Goal: Communication & Community: Answer question/provide support

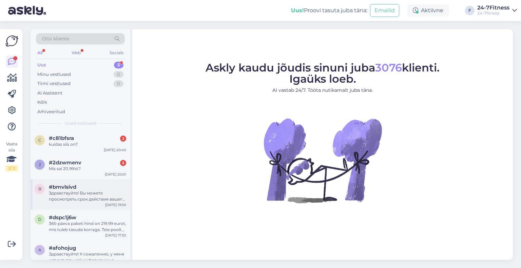
click at [96, 192] on div "Здравствуйте! Вы можете просмотреть срок действия вашего пакета на нашем сайте,…" at bounding box center [87, 196] width 77 height 12
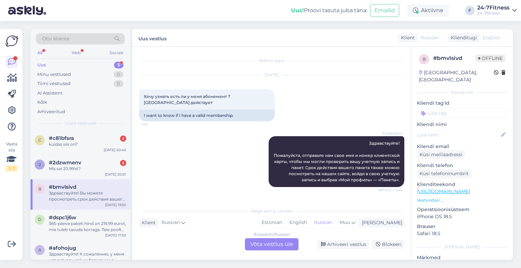
scroll to position [105, 0]
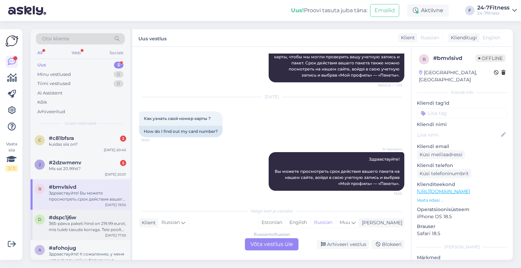
click at [91, 216] on div "#dspc1j6w" at bounding box center [87, 218] width 77 height 6
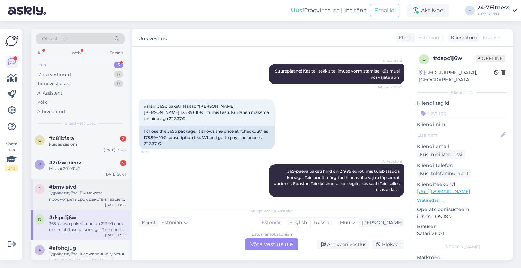
click at [82, 183] on div "b #bmvlsivd Здравствуйте! Вы можете просмотреть срок действия вашего пакета на …" at bounding box center [81, 194] width 100 height 31
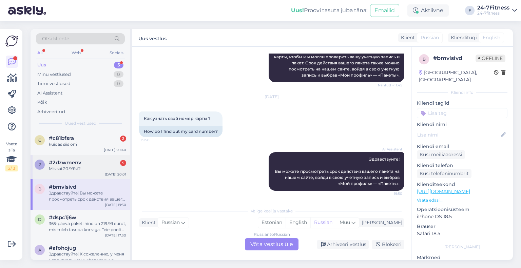
click at [79, 166] on div "Mis sai 20.99'st?" at bounding box center [87, 169] width 77 height 6
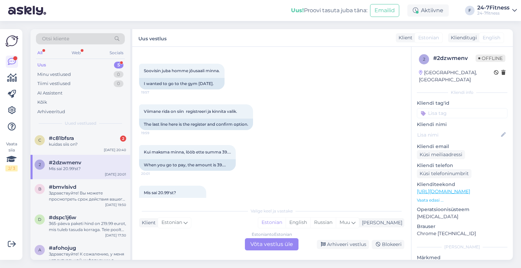
scroll to position [464, 0]
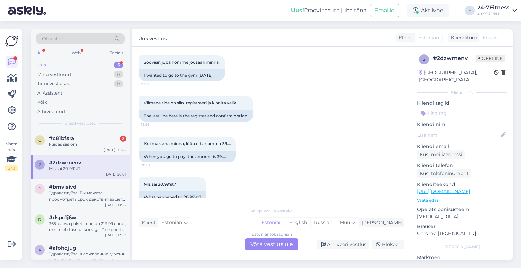
click at [253, 242] on div "Estonian to Estonian Võta vestlus üle" at bounding box center [272, 244] width 54 height 12
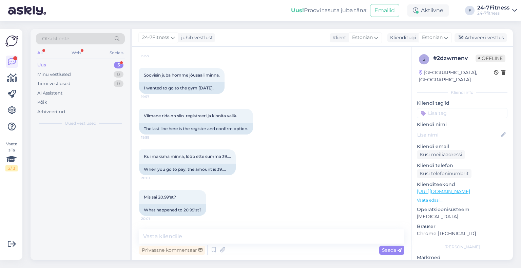
scroll to position [439, 0]
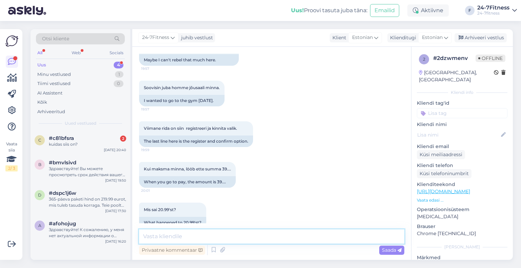
click at [190, 233] on textarea at bounding box center [271, 237] width 265 height 14
type textarea "T"
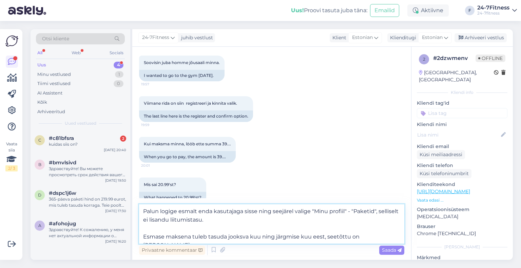
scroll to position [464, 0]
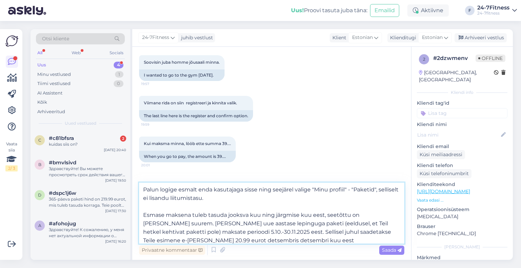
type textarea "Palun logige esmalt enda kasutajaga sisse ning seejärel valige "Minu profiil" -…"
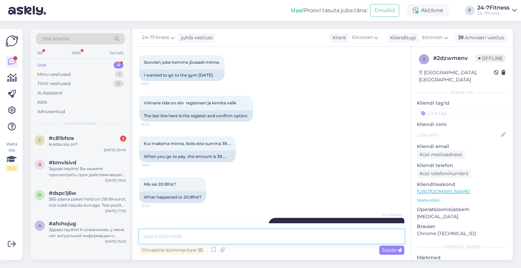
scroll to position [523, 0]
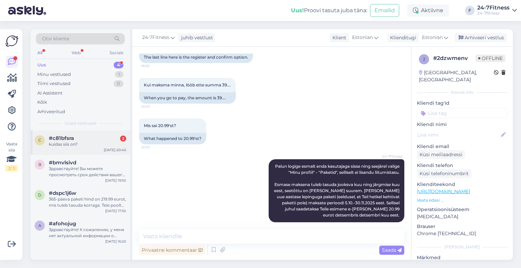
click at [65, 132] on div "c #c81bfsra 2 kuidas siis on? [DATE] 20:40" at bounding box center [81, 143] width 100 height 24
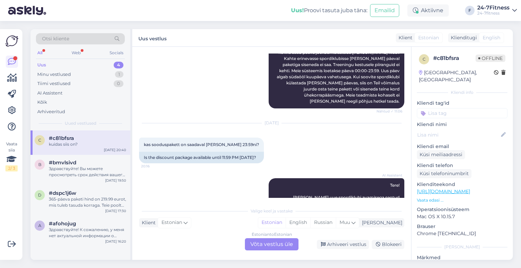
scroll to position [2230, 0]
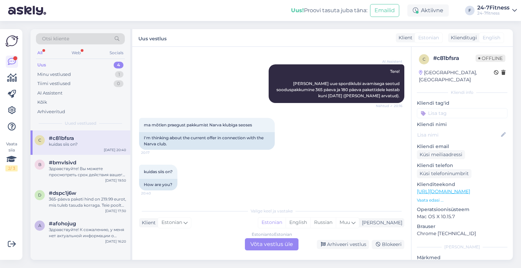
click at [256, 246] on div "Estonian to Estonian Võta vestlus üle" at bounding box center [272, 244] width 54 height 12
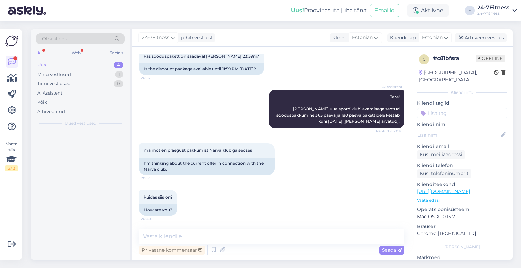
scroll to position [2204, 0]
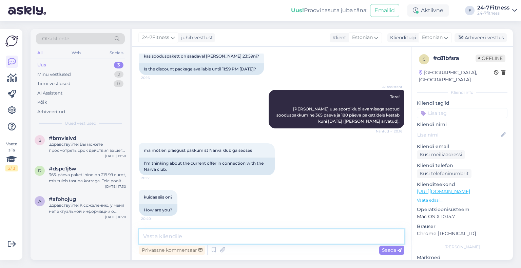
click at [164, 241] on textarea at bounding box center [271, 237] width 265 height 14
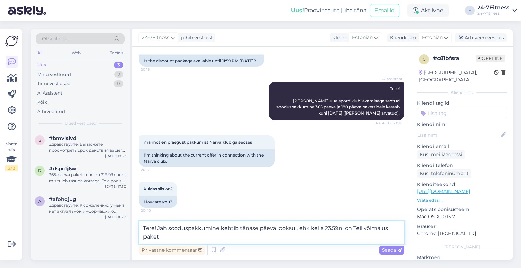
scroll to position [2213, 0]
type textarea "Tere! Jah sooduspakkumine kehtib tänase päeva jooksul, ehk kella 23.59ni on Tei…"
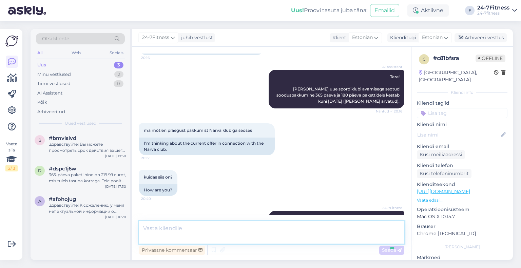
scroll to position [2240, 0]
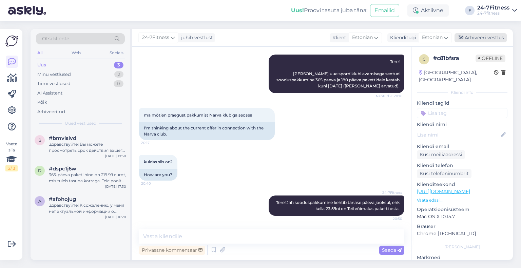
click at [471, 37] on div "Arhiveeri vestlus" at bounding box center [480, 37] width 52 height 9
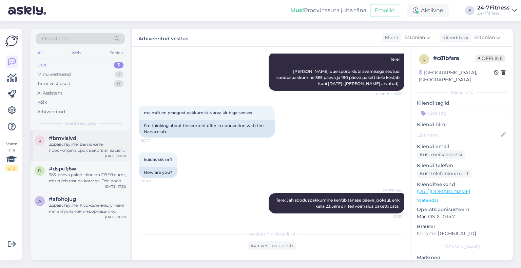
click at [77, 147] on div "Здравствуйте! Вы можете просмотреть срок действия вашего пакета на нашем сайте,…" at bounding box center [87, 147] width 77 height 12
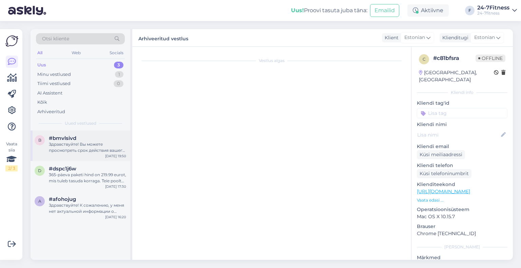
scroll to position [105, 0]
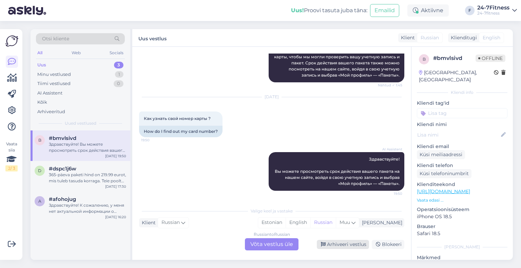
click at [358, 245] on div "Arhiveeri vestlus" at bounding box center [343, 244] width 52 height 9
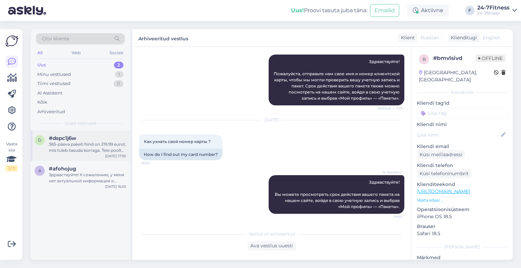
click at [90, 133] on div "d #dspc1j6w 365-päeva paketi hind on 219.99 eurot, mis tuleb tasuda korraga. Te…" at bounding box center [81, 146] width 100 height 31
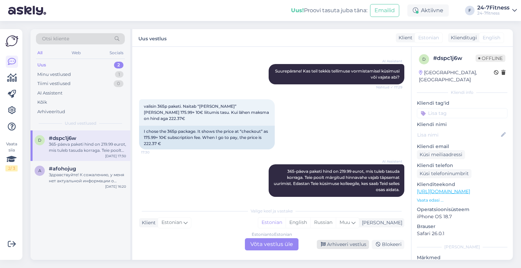
click at [327, 241] on div "Arhiveeri vestlus" at bounding box center [343, 244] width 52 height 9
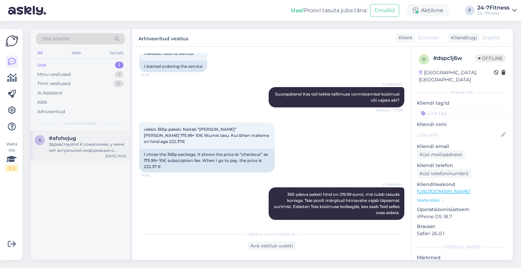
click at [78, 147] on div "Здравствуйте! К сожалению, у меня нет актуальной информации о точной дате откры…" at bounding box center [87, 147] width 77 height 12
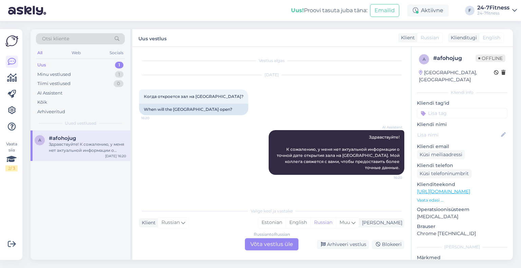
scroll to position [0, 0]
click at [333, 245] on div "Arhiveeri vestlus" at bounding box center [343, 244] width 52 height 9
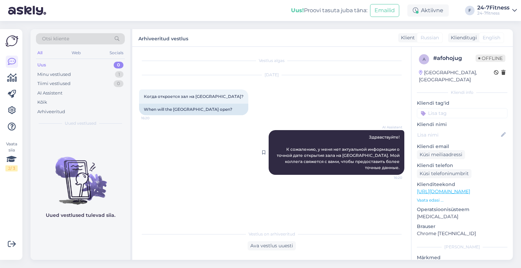
click at [324, 163] on span "Здравствуйте! К сожалению, у меня нет актуальной информации о точной дате откры…" at bounding box center [339, 153] width 124 height 36
